Goal: Transaction & Acquisition: Purchase product/service

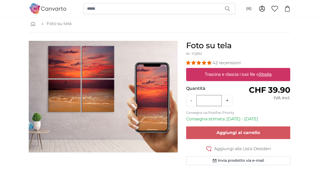
scroll to position [25, 0]
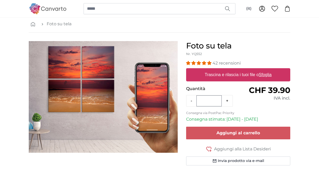
click at [267, 73] on u "Sfoglia" at bounding box center [265, 74] width 13 height 4
click at [267, 70] on input "Trascina e rilascia i tuoi file o Sfoglia" at bounding box center [238, 69] width 104 height 2
type input "**********"
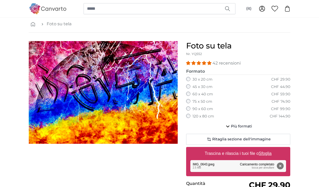
click at [207, 95] on label "60 x 40 cm" at bounding box center [202, 94] width 21 height 5
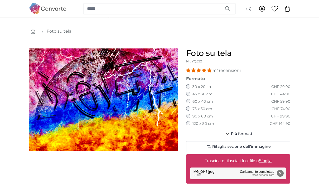
click at [209, 116] on label "90 x 60 cm" at bounding box center [202, 116] width 21 height 5
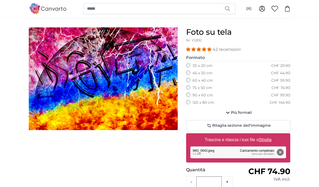
click at [189, 77] on fieldset "Formato 40 x 30 cm CHF 39.90 60 x 45 cm CHF 59.90 80 x 60 cm CHF 84.90 30 x 20 …" at bounding box center [238, 81] width 104 height 53
